Goal: Understand process/instructions

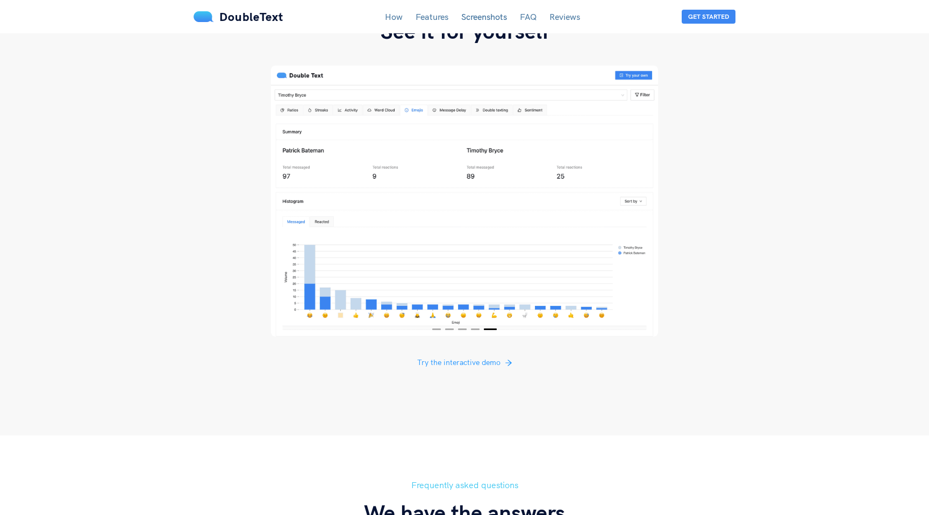
scroll to position [1909, 0]
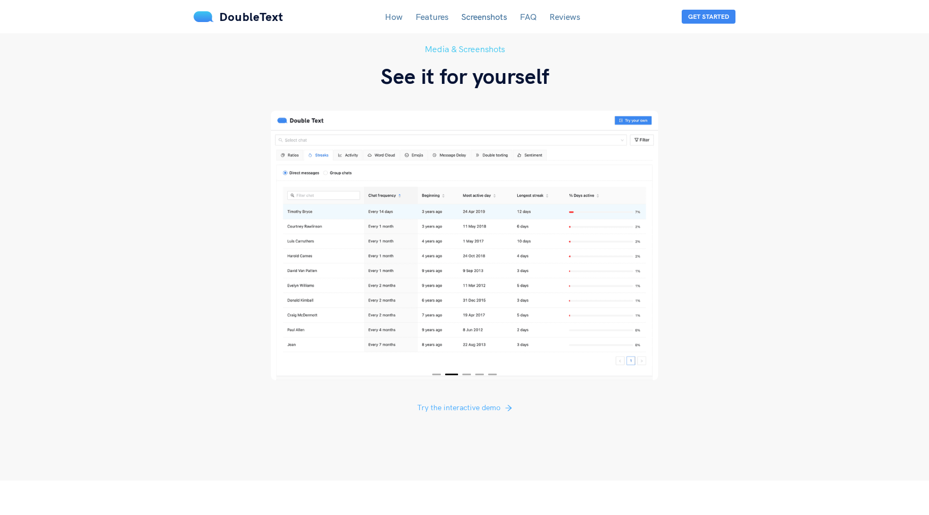
click at [459, 402] on span "Try the interactive demo" at bounding box center [458, 408] width 83 height 12
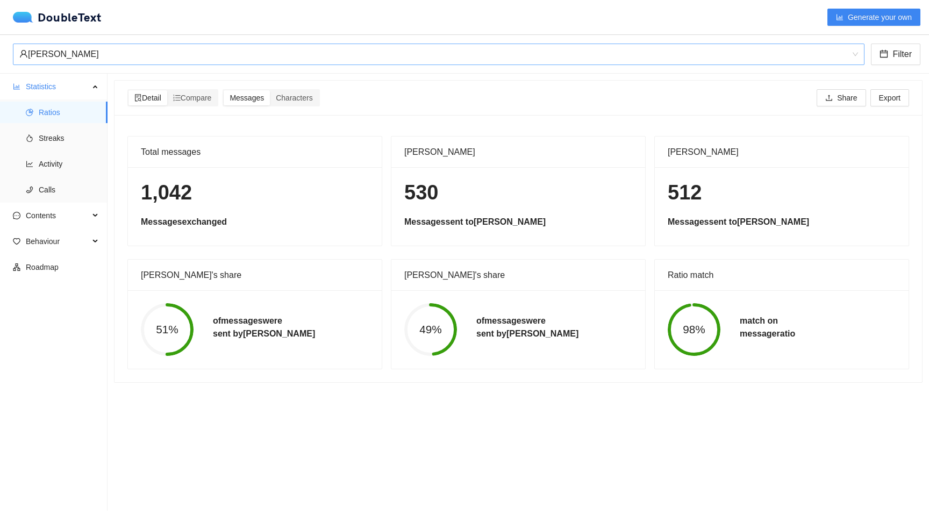
click at [208, 59] on div "Timothy Bryce" at bounding box center [433, 54] width 829 height 20
click at [229, 30] on div "DoubleText Generate your own" at bounding box center [464, 17] width 929 height 34
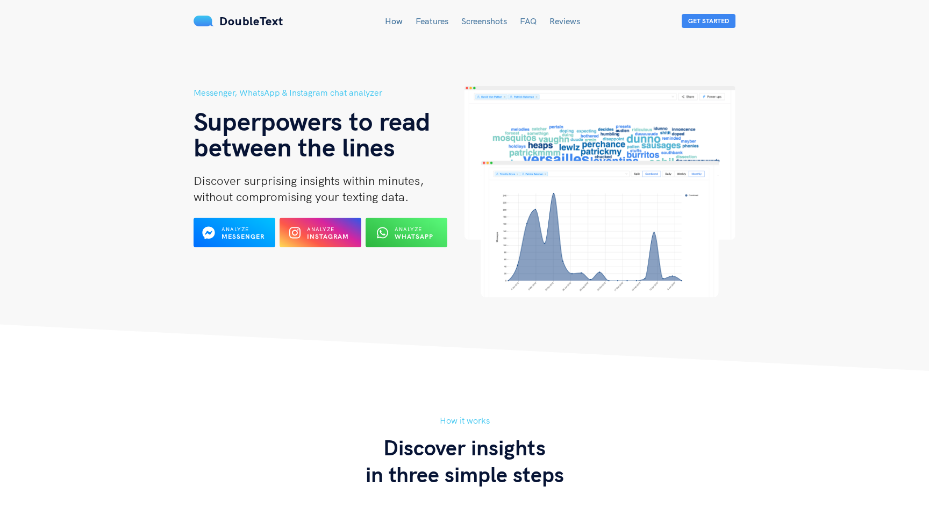
click at [392, 19] on link "How" at bounding box center [394, 21] width 18 height 11
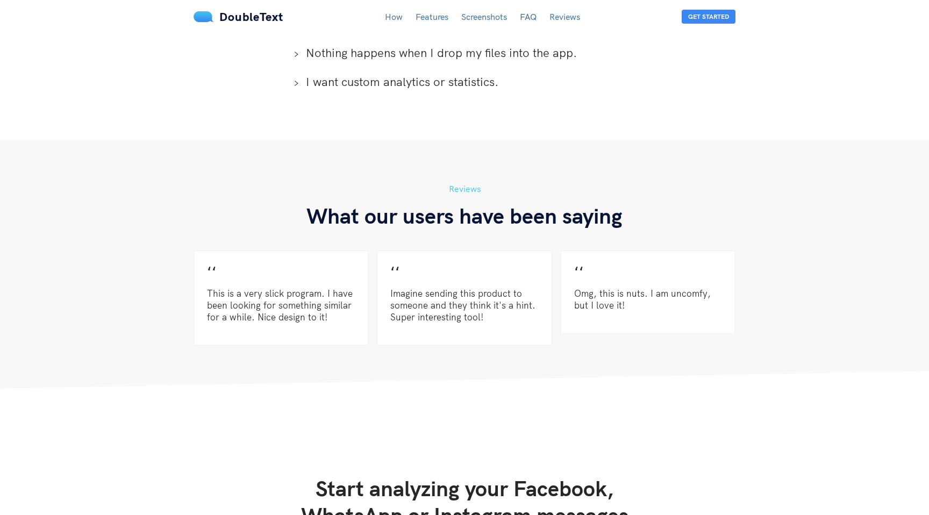
scroll to position [2609, 0]
